Goal: Information Seeking & Learning: Learn about a topic

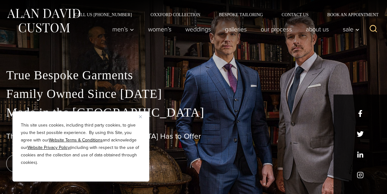
click at [142, 120] on button "Close" at bounding box center [142, 116] width 7 height 7
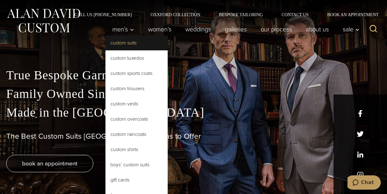
click at [129, 42] on link "Custom Suits" at bounding box center [137, 42] width 62 height 15
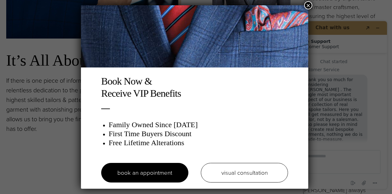
click at [310, 6] on button "×" at bounding box center [308, 5] width 8 height 8
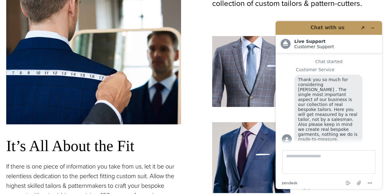
scroll to position [373, 0]
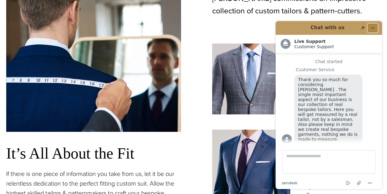
click at [375, 26] on button "Minimize widget" at bounding box center [373, 28] width 10 height 9
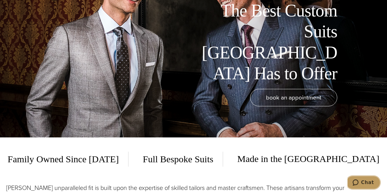
scroll to position [0, 0]
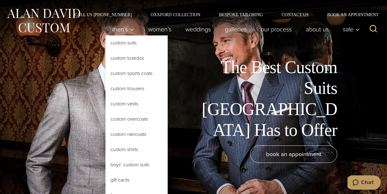
click at [124, 43] on link "Custom Suits" at bounding box center [137, 42] width 62 height 15
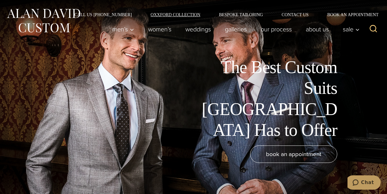
click at [162, 16] on link "Oxxford Collection" at bounding box center [175, 14] width 68 height 4
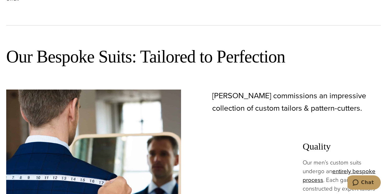
scroll to position [280, 0]
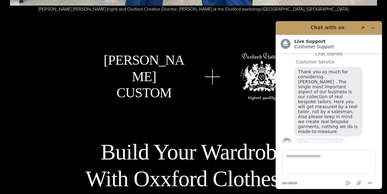
scroll to position [1930, 0]
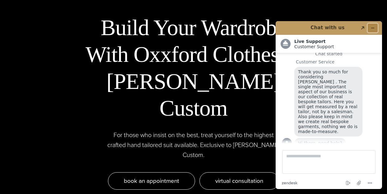
click at [375, 29] on icon "Minimize widget" at bounding box center [373, 28] width 4 height 4
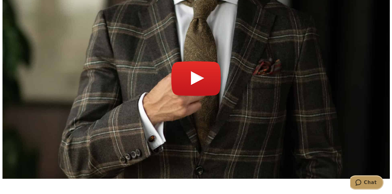
scroll to position [2147, 0]
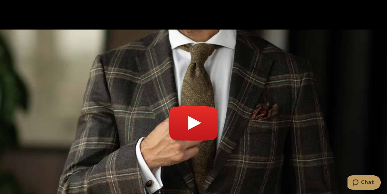
click at [198, 98] on link "Play video" at bounding box center [193, 126] width 375 height 179
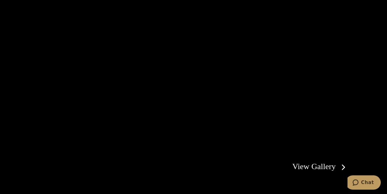
scroll to position [1027, 0]
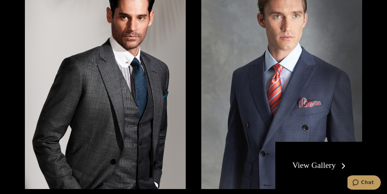
click at [152, 102] on img at bounding box center [105, 81] width 161 height 215
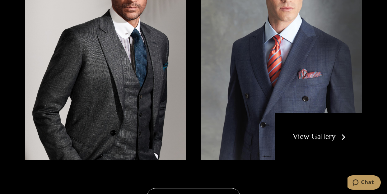
scroll to position [1089, 0]
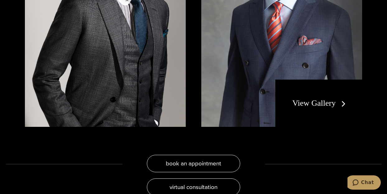
click at [307, 99] on link "View Gallery" at bounding box center [321, 103] width 56 height 9
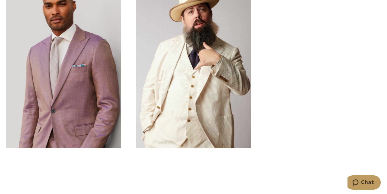
scroll to position [1867, 0]
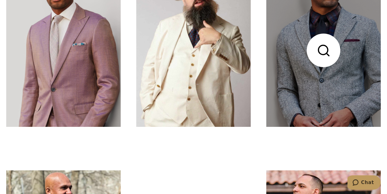
click at [343, 105] on link at bounding box center [323, 50] width 115 height 153
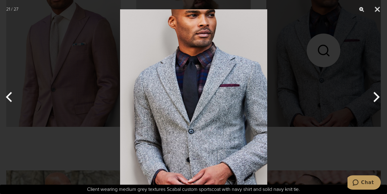
click at [378, 99] on button "Next" at bounding box center [375, 97] width 23 height 31
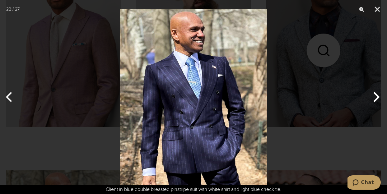
click at [378, 99] on button "Next" at bounding box center [375, 97] width 23 height 31
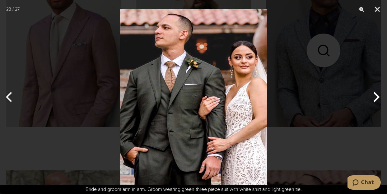
click at [378, 99] on button "Next" at bounding box center [375, 97] width 23 height 31
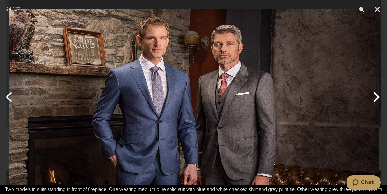
click at [378, 99] on button "Next" at bounding box center [375, 97] width 23 height 31
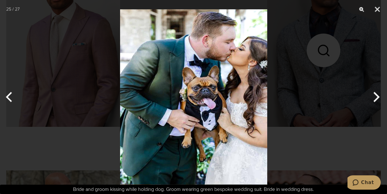
click at [378, 99] on button "Next" at bounding box center [375, 97] width 23 height 31
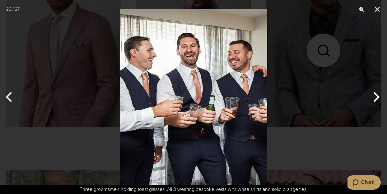
click at [378, 99] on button "Next" at bounding box center [375, 97] width 23 height 31
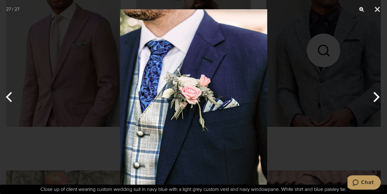
click at [378, 99] on button "Next" at bounding box center [375, 97] width 23 height 31
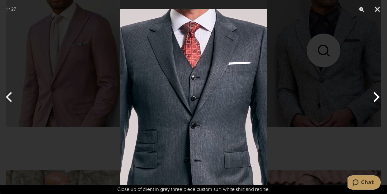
click at [378, 99] on button "Next" at bounding box center [375, 97] width 23 height 31
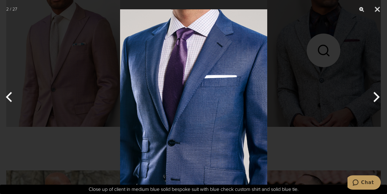
click at [378, 99] on button "Next" at bounding box center [375, 97] width 23 height 31
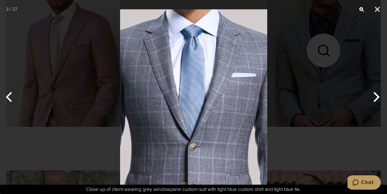
click at [378, 99] on button "Next" at bounding box center [375, 97] width 23 height 31
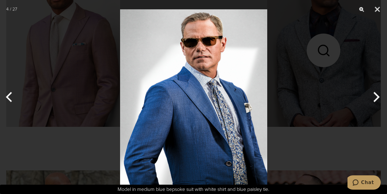
click at [378, 99] on button "Next" at bounding box center [375, 97] width 23 height 31
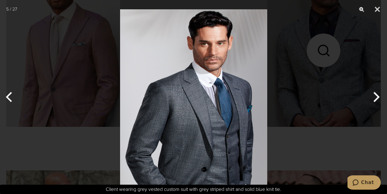
click at [378, 99] on button "Next" at bounding box center [375, 97] width 23 height 31
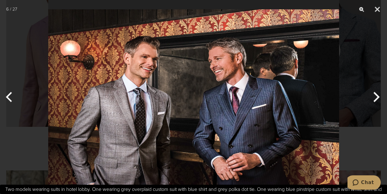
click at [378, 99] on button "Next" at bounding box center [375, 97] width 23 height 31
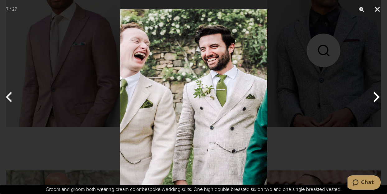
click at [378, 99] on button "Next" at bounding box center [375, 97] width 23 height 31
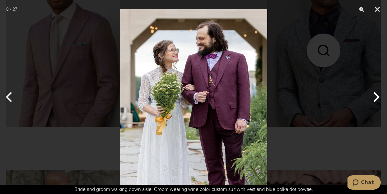
click at [378, 99] on button "Next" at bounding box center [375, 97] width 23 height 31
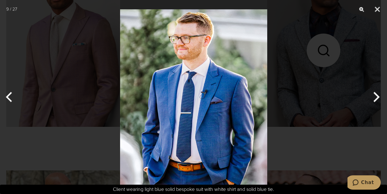
click at [378, 99] on button "Next" at bounding box center [375, 97] width 23 height 31
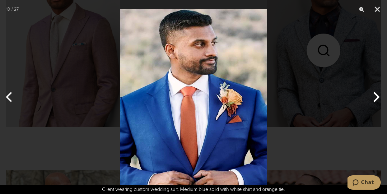
click at [378, 99] on button "Next" at bounding box center [375, 97] width 23 height 31
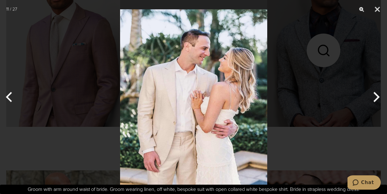
click at [378, 99] on button "Next" at bounding box center [375, 97] width 23 height 31
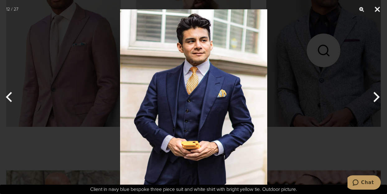
click at [380, 10] on button "Close" at bounding box center [378, 9] width 16 height 19
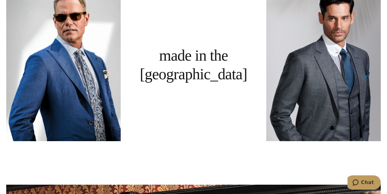
scroll to position [373, 0]
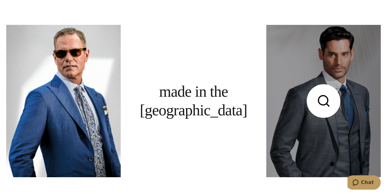
click at [296, 96] on link at bounding box center [323, 101] width 115 height 153
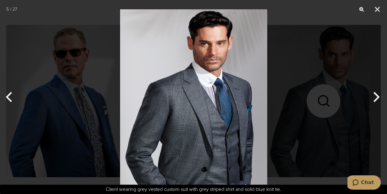
click at [242, 109] on img at bounding box center [193, 97] width 147 height 194
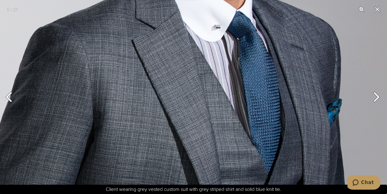
click at [208, 110] on img at bounding box center [167, 73] width 442 height 583
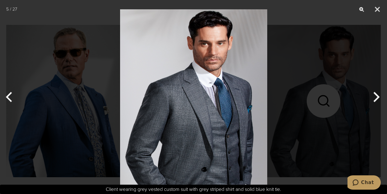
click at [200, 108] on img at bounding box center [193, 97] width 147 height 194
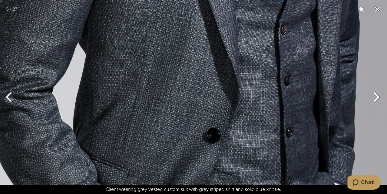
click at [379, 9] on button "Close" at bounding box center [378, 9] width 16 height 19
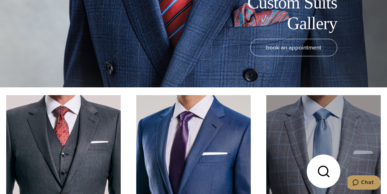
scroll to position [156, 0]
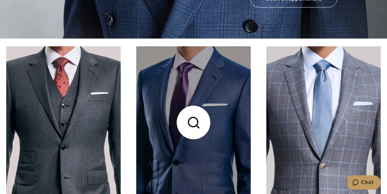
click at [183, 110] on link at bounding box center [193, 122] width 115 height 153
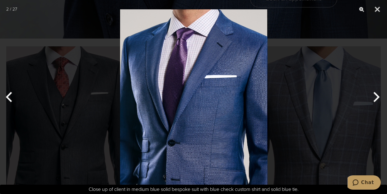
click at [208, 107] on img at bounding box center [193, 97] width 147 height 194
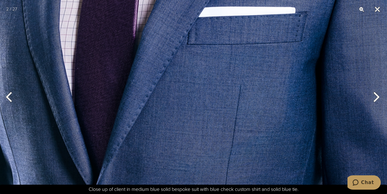
click at [378, 8] on button "Close" at bounding box center [378, 9] width 16 height 19
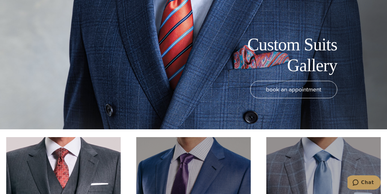
scroll to position [0, 0]
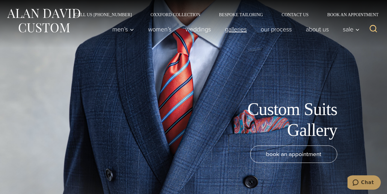
click at [235, 27] on link "Galleries" at bounding box center [236, 29] width 36 height 12
click at [191, 29] on link "weddings" at bounding box center [199, 29] width 40 height 12
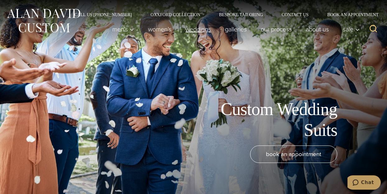
click at [196, 30] on link "weddings" at bounding box center [199, 29] width 40 height 12
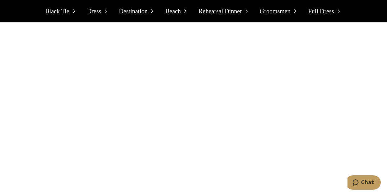
scroll to position [3206, 0]
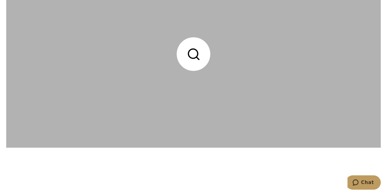
scroll to position [778, 0]
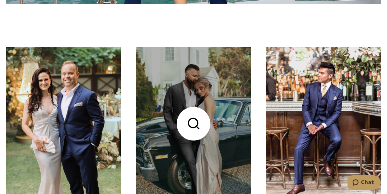
click at [201, 105] on link at bounding box center [193, 123] width 115 height 153
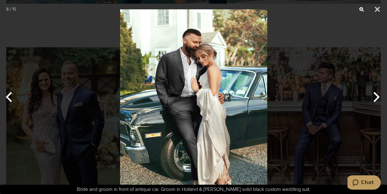
click at [179, 88] on img at bounding box center [193, 97] width 147 height 194
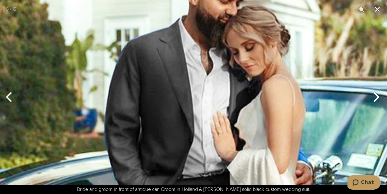
click at [378, 11] on button "Close" at bounding box center [378, 9] width 16 height 19
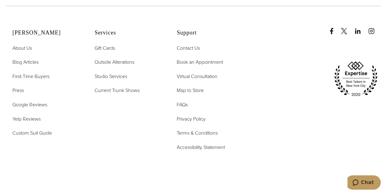
scroll to position [1733, 0]
